Goal: Task Accomplishment & Management: Manage account settings

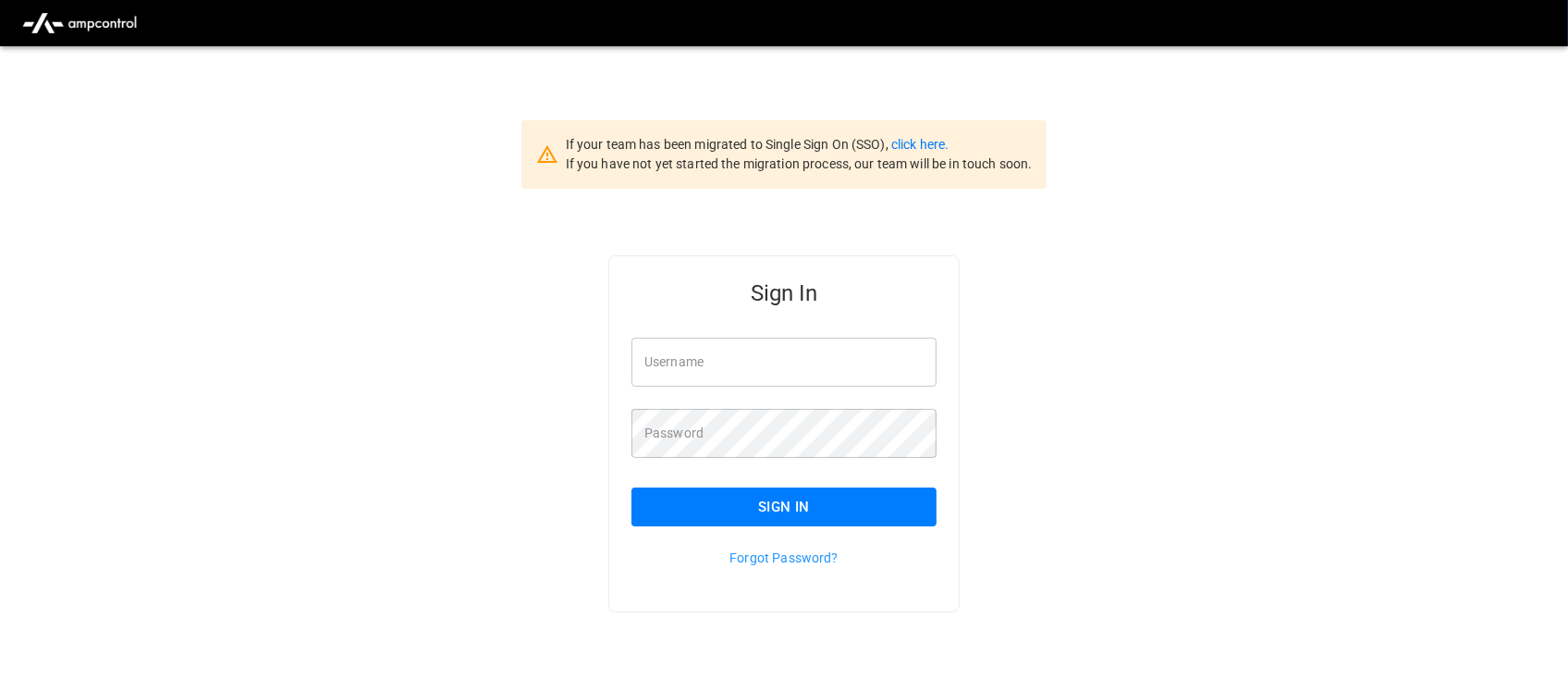
type input "**********"
click at [810, 367] on input "**********" at bounding box center [783, 362] width 305 height 49
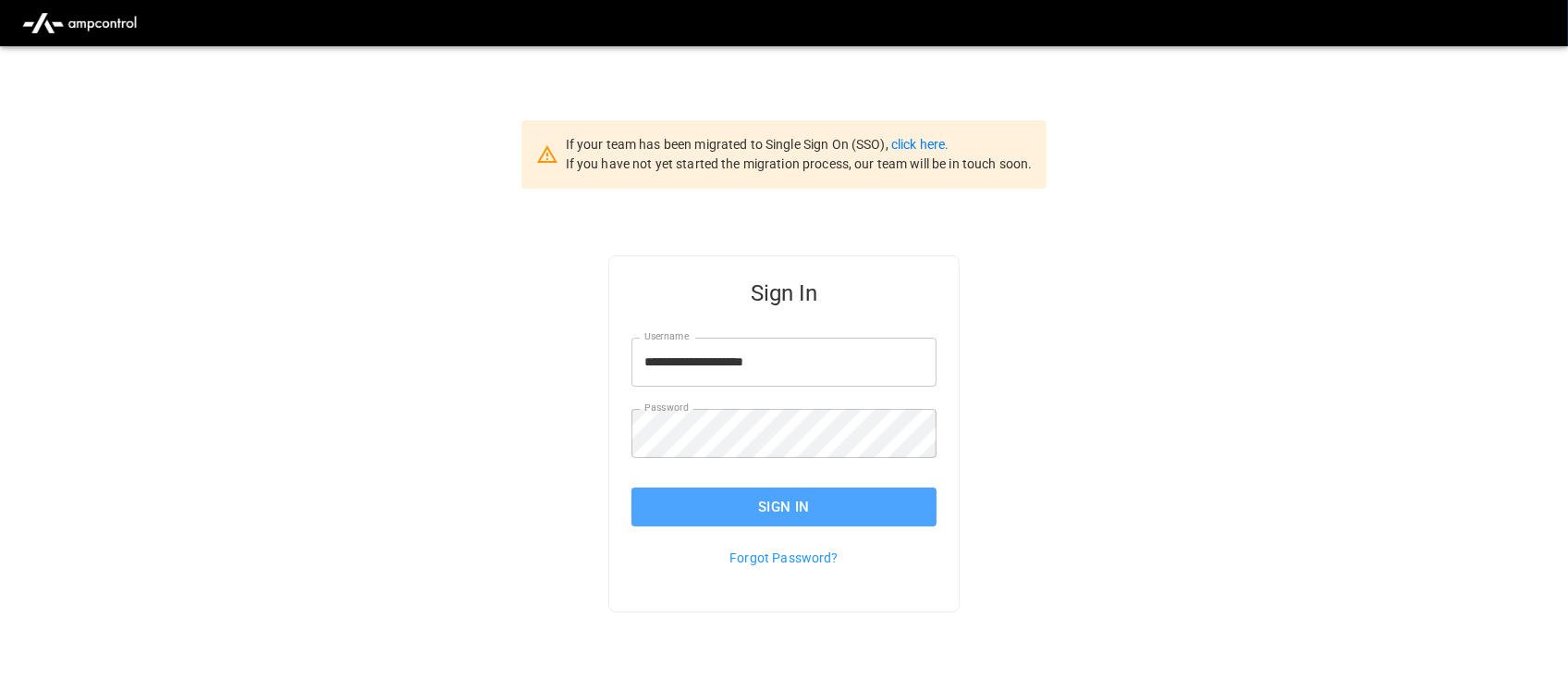
click at [786, 497] on button "Sign In" at bounding box center [783, 507] width 305 height 39
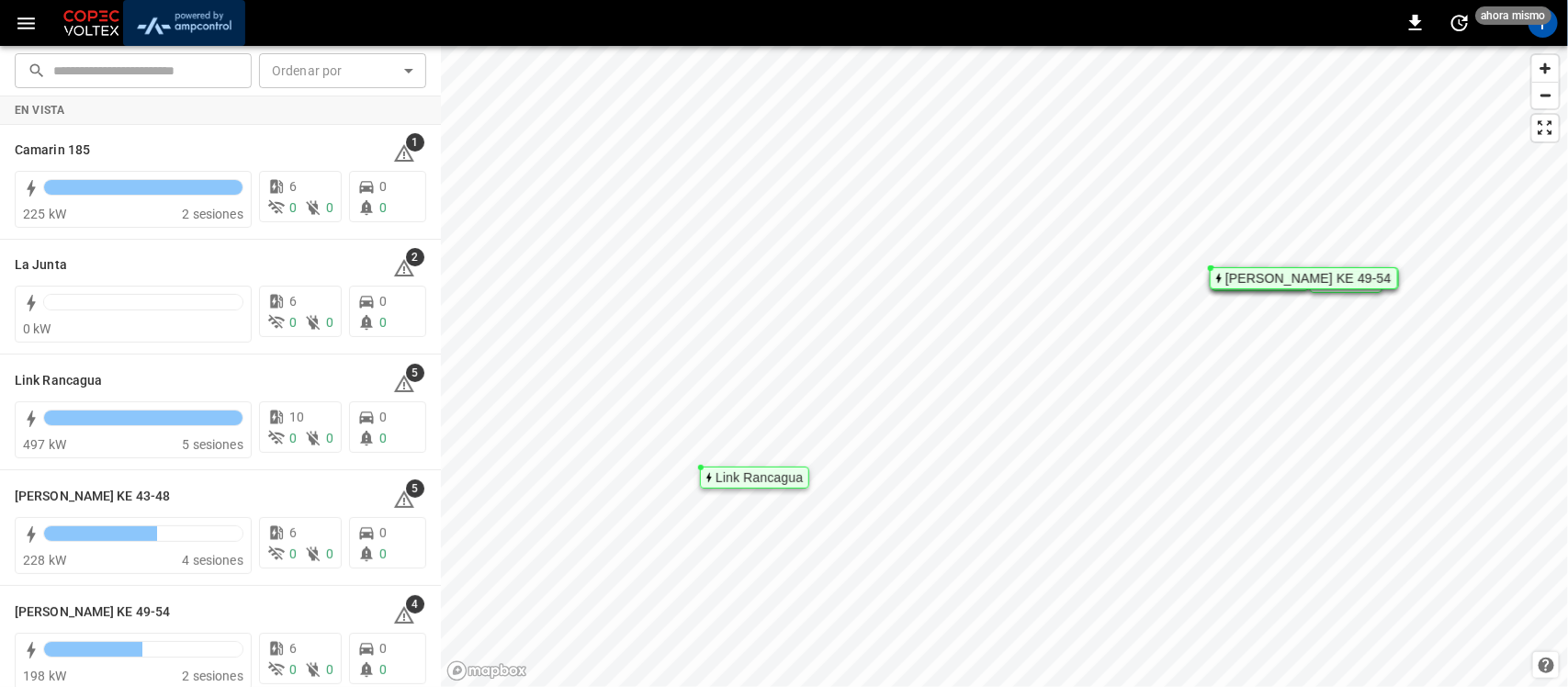
click at [189, 7] on img "menu" at bounding box center [184, 23] width 107 height 35
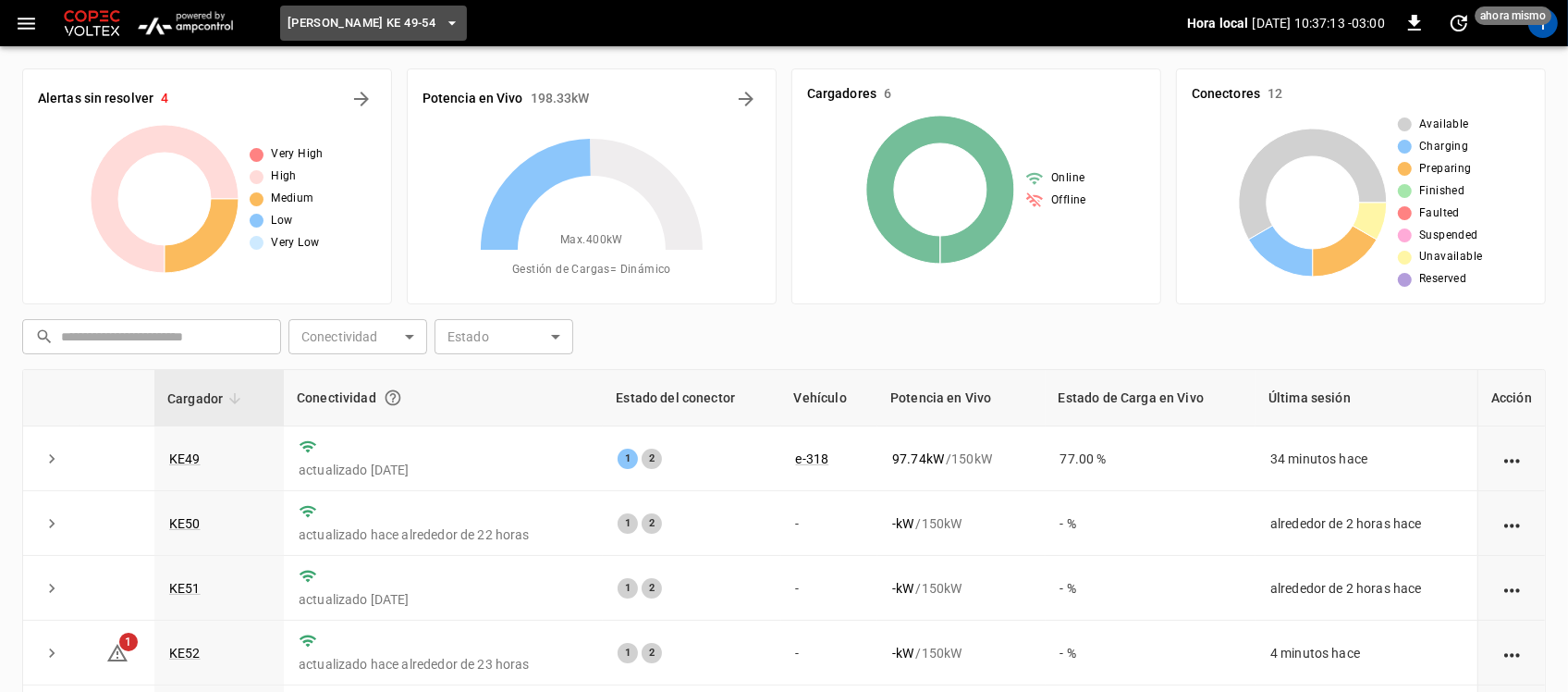
click at [443, 19] on icon "button" at bounding box center [452, 23] width 19 height 19
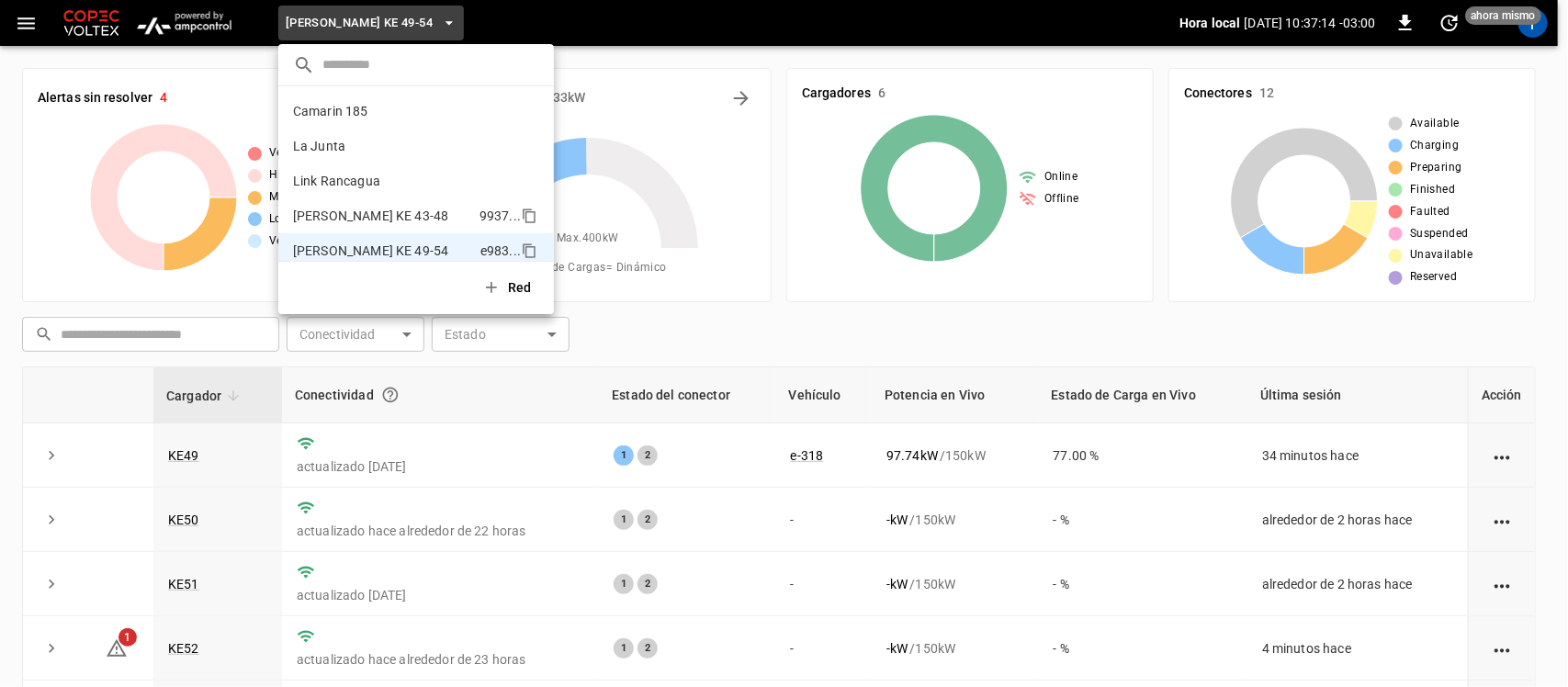
scroll to position [15, 0]
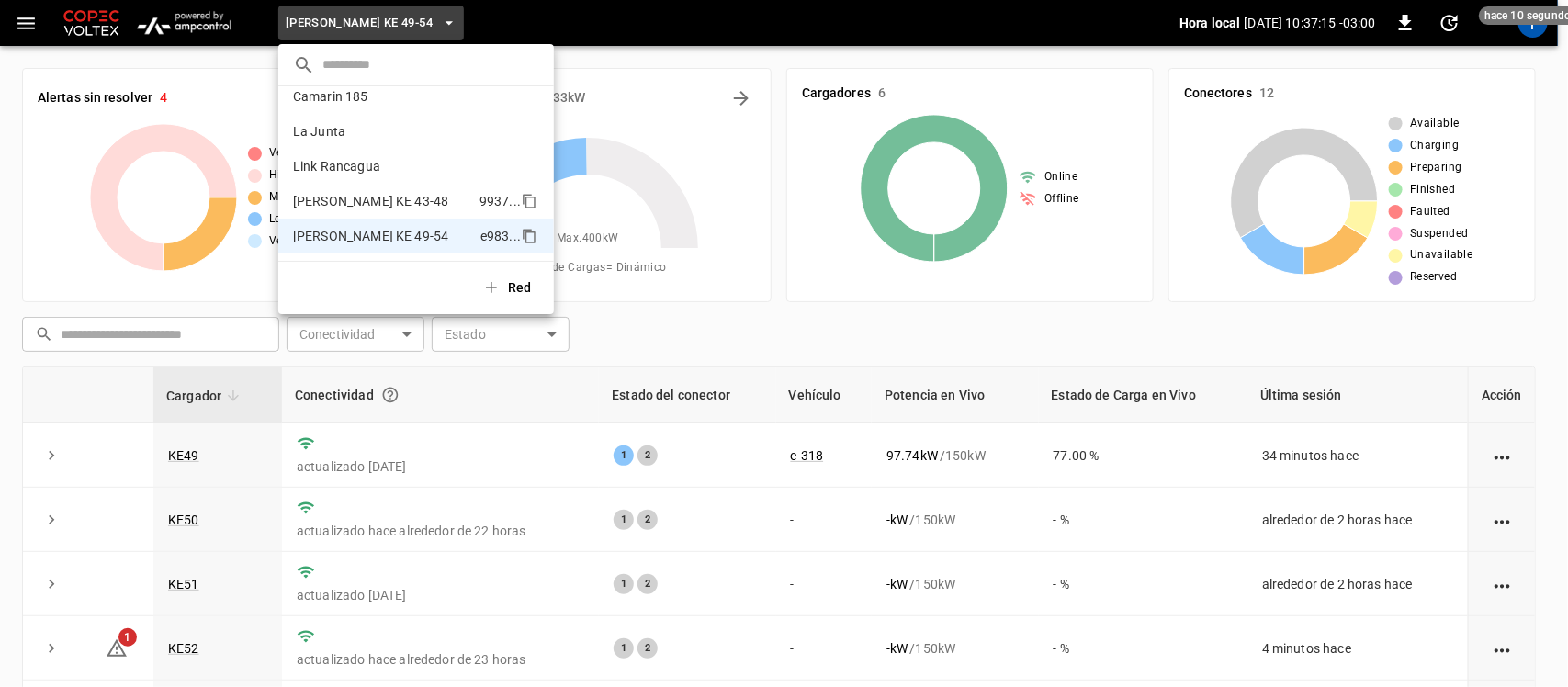
click at [400, 197] on p "[PERSON_NAME] KE 43-48" at bounding box center [382, 201] width 179 height 19
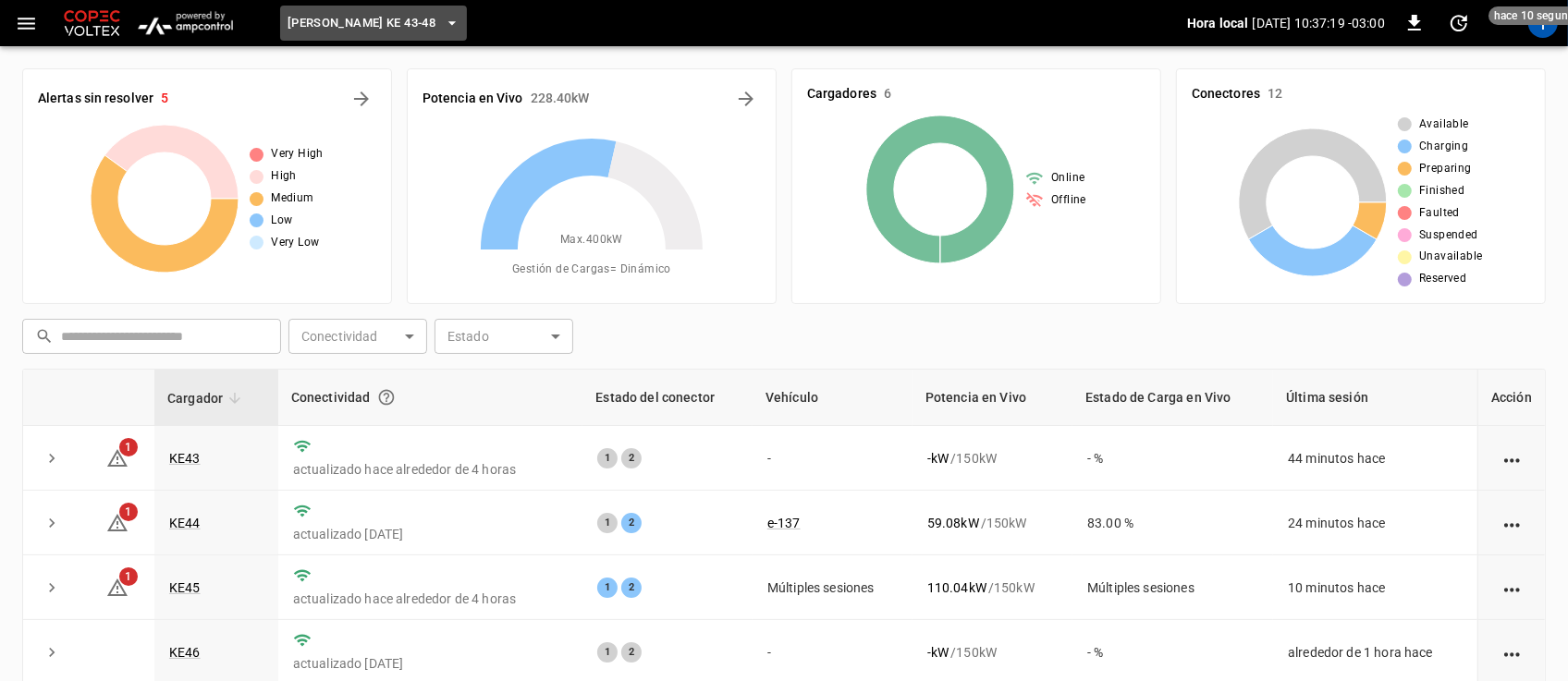
click at [443, 14] on icon "button" at bounding box center [452, 23] width 19 height 19
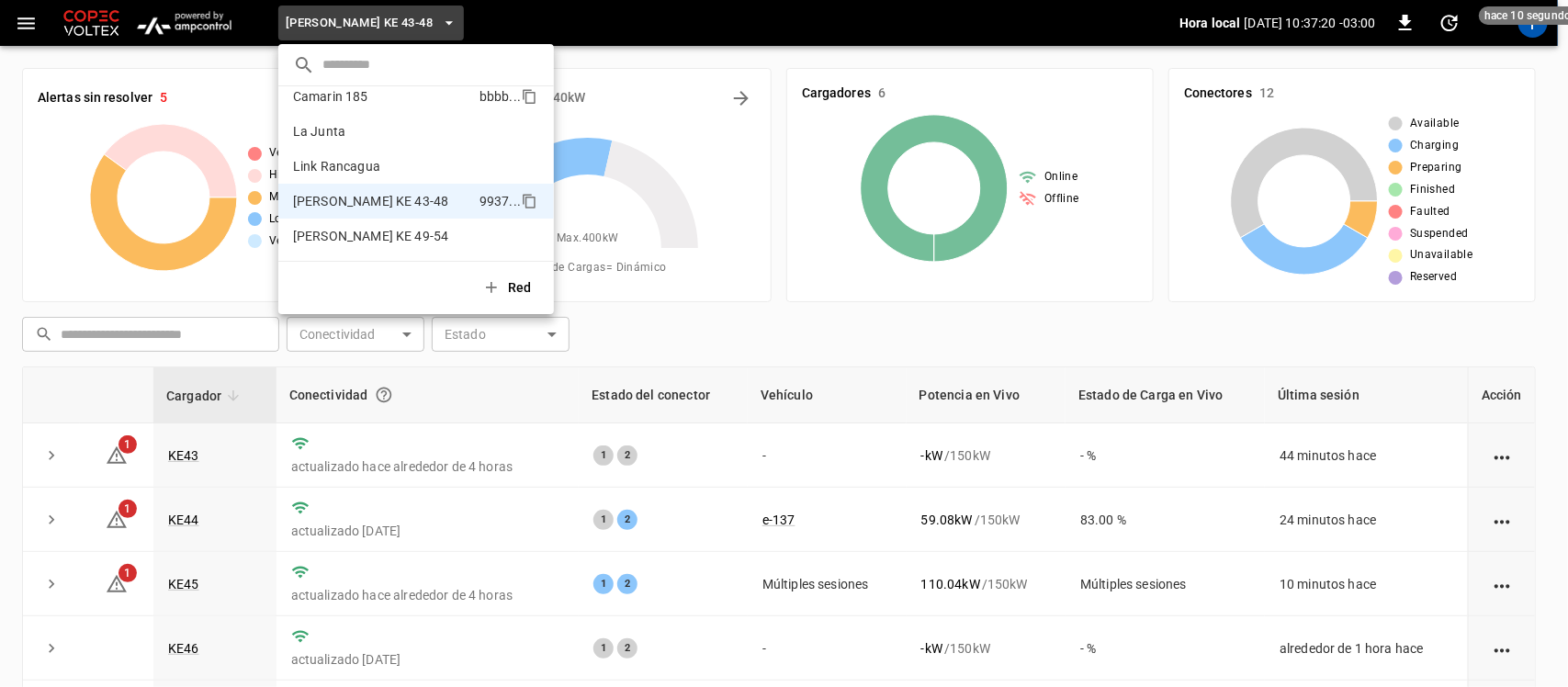
click at [386, 89] on p "Camarin 185" at bounding box center [382, 96] width 179 height 19
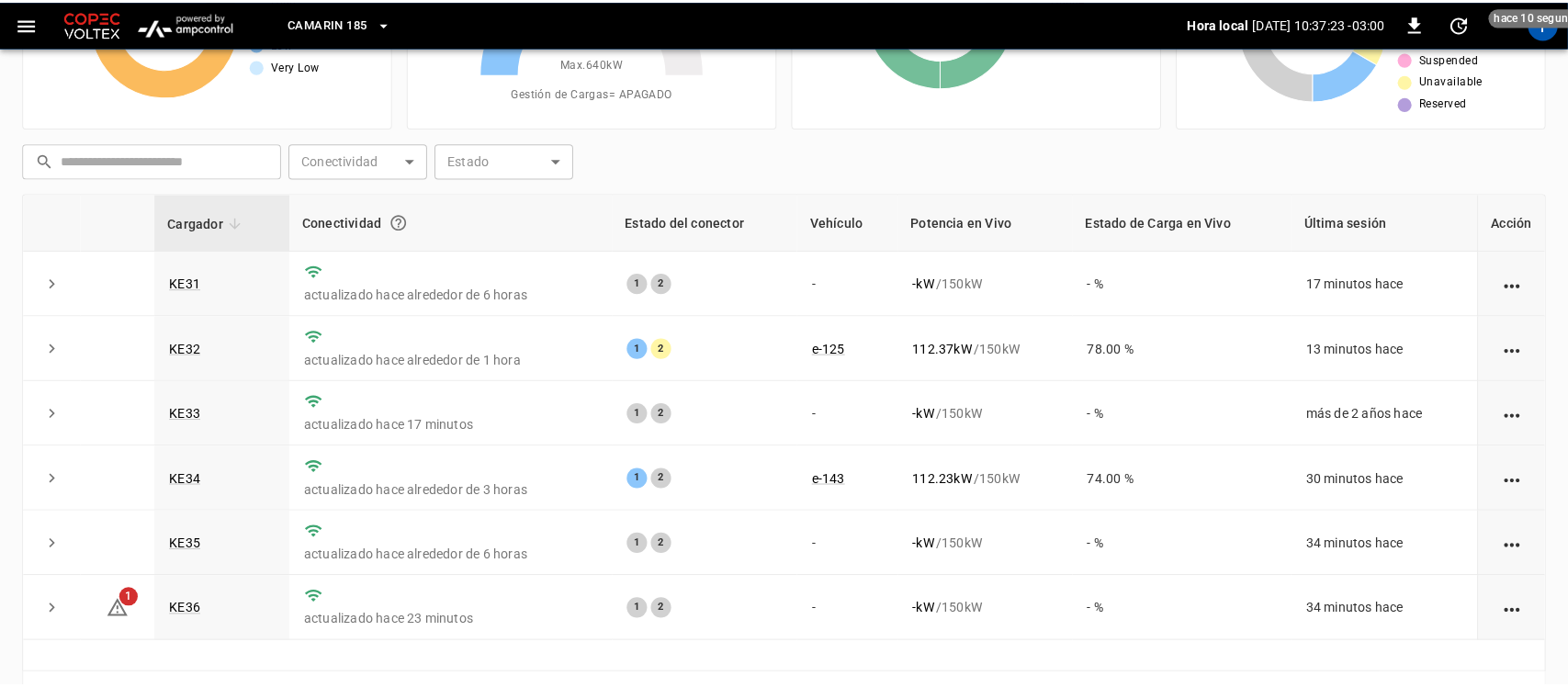
scroll to position [0, 0]
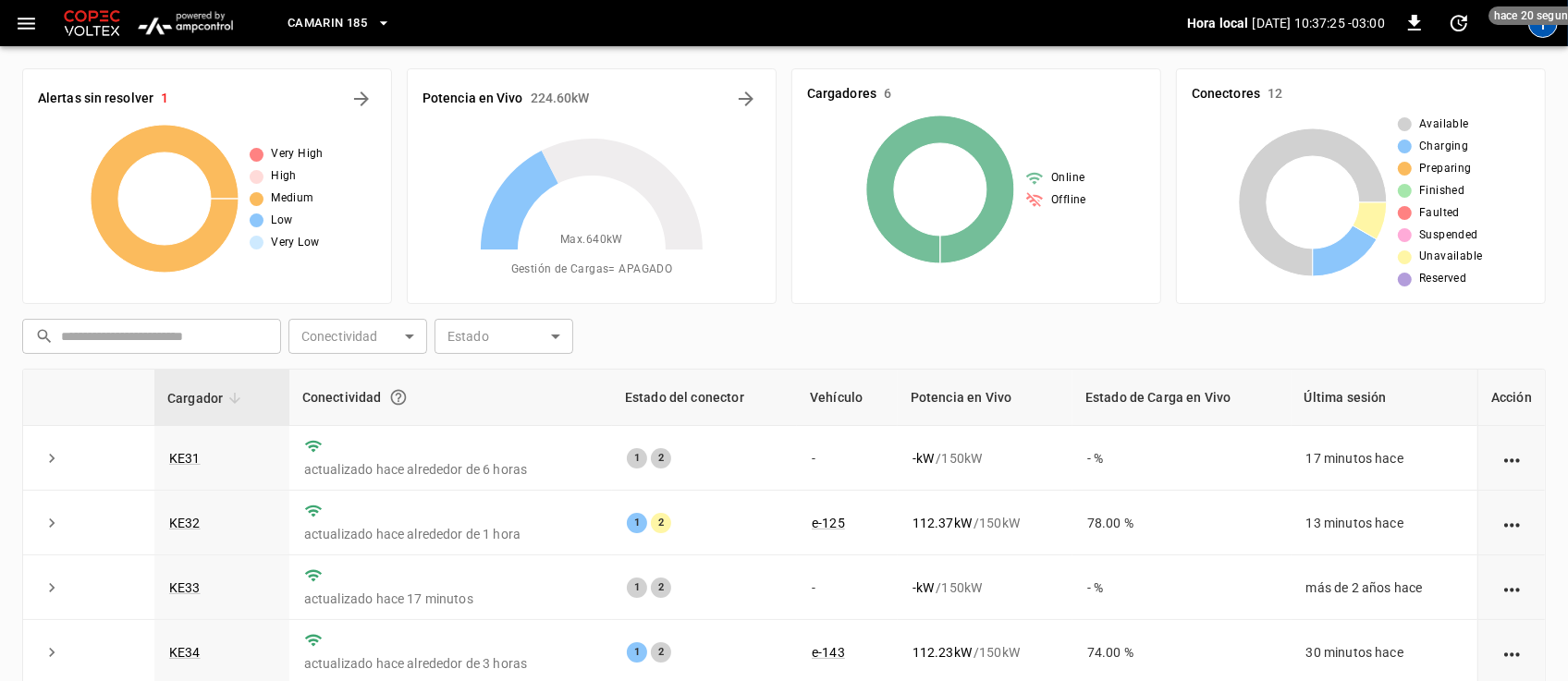
click at [1537, 34] on div "T" at bounding box center [1543, 23] width 30 height 30
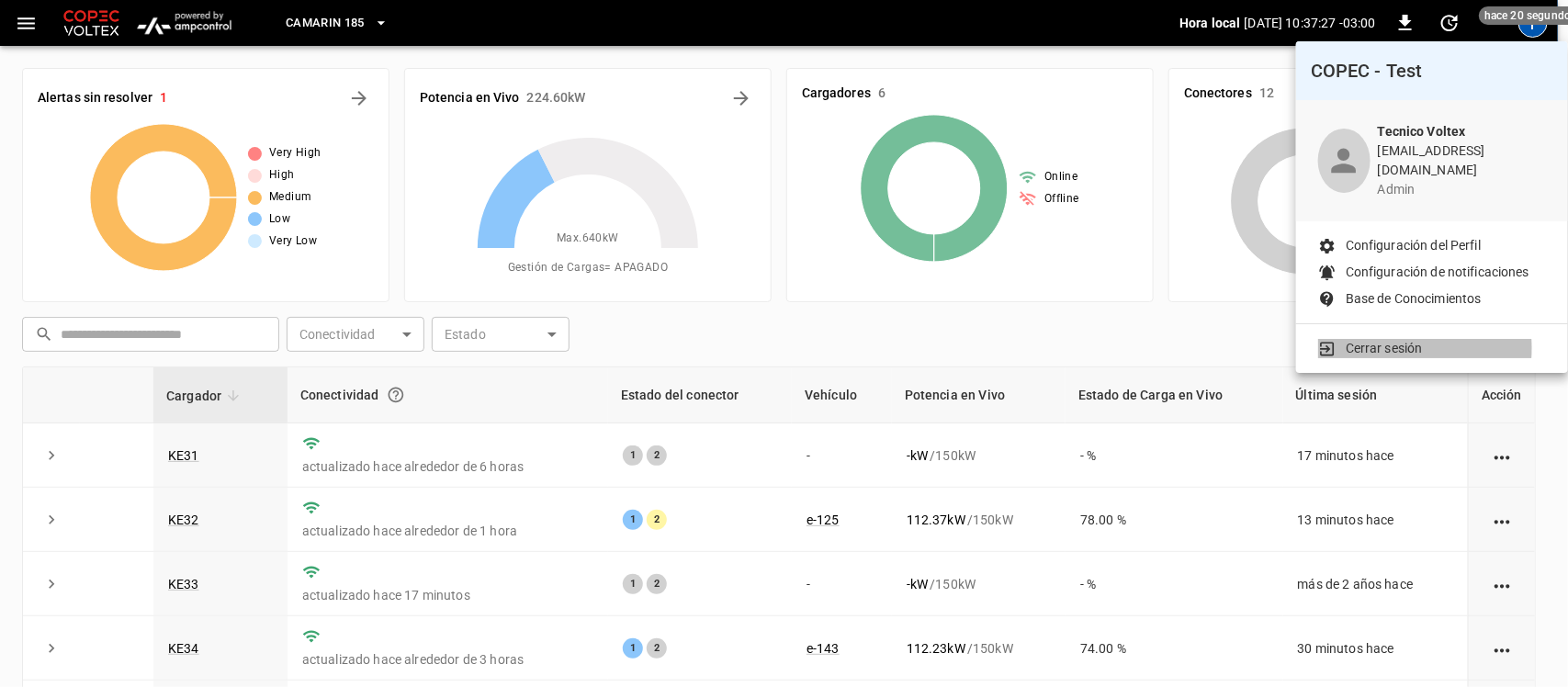
click at [1385, 339] on p "Cerrar sesión" at bounding box center [1384, 348] width 77 height 19
